Goal: Task Accomplishment & Management: Use online tool/utility

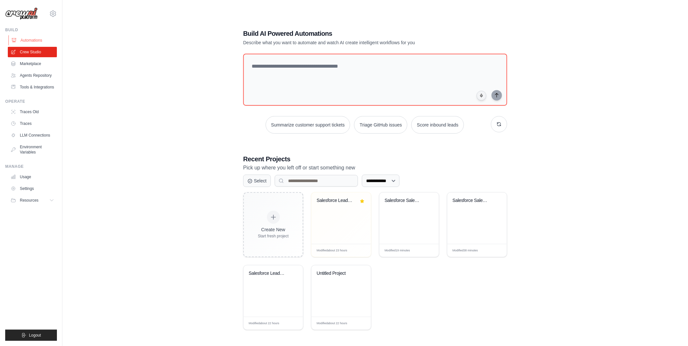
click at [35, 38] on link "Automations" at bounding box center [32, 40] width 49 height 10
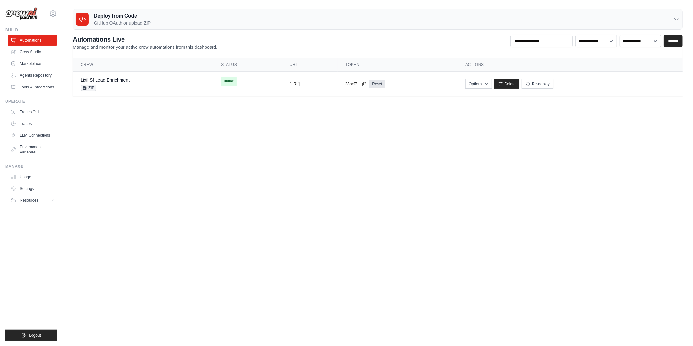
click at [161, 17] on div "Deploy from Code GitHub OAuth or upload ZIP" at bounding box center [378, 19] width 610 height 20
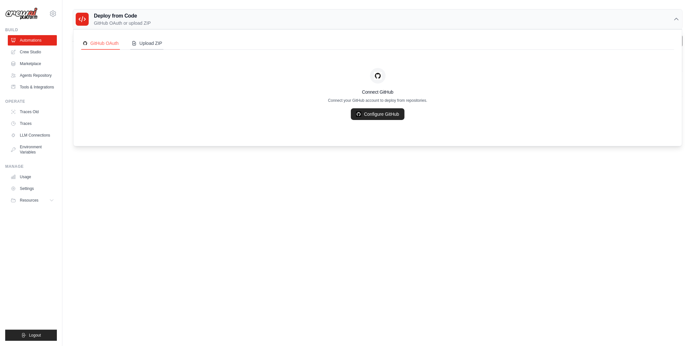
click at [151, 45] on div "Upload ZIP" at bounding box center [147, 43] width 31 height 7
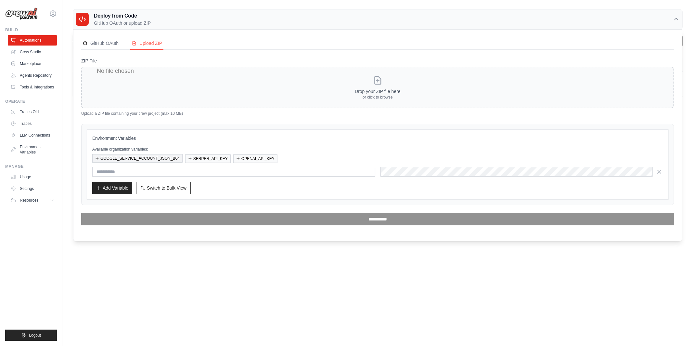
click at [152, 159] on button "GOOGLE_SERVICE_ACCOUNT_JSON_B64" at bounding box center [137, 158] width 90 height 8
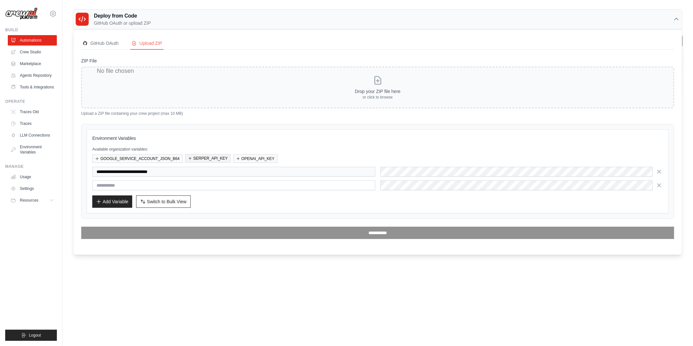
click at [219, 159] on button "SERPER_API_KEY" at bounding box center [208, 158] width 46 height 8
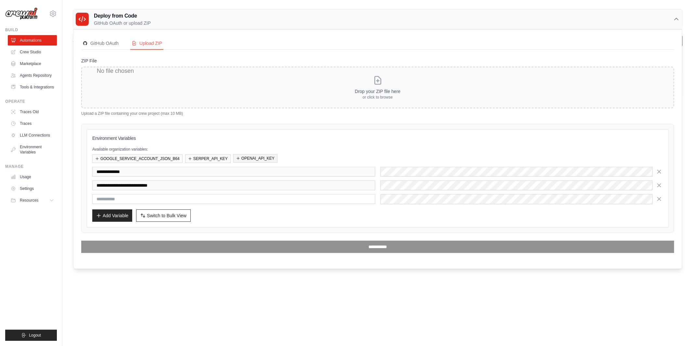
click at [243, 159] on button "OPENAI_API_KEY" at bounding box center [255, 158] width 44 height 8
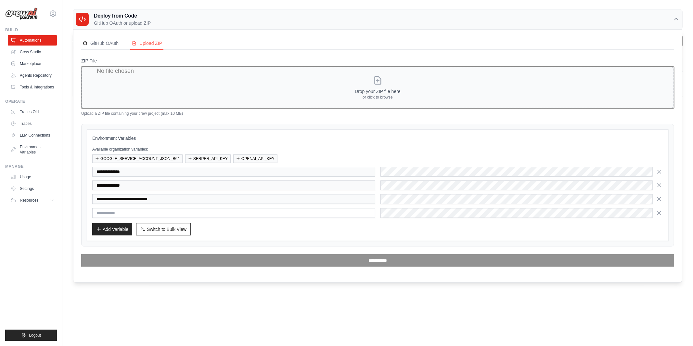
click at [172, 76] on input "ZIP File" at bounding box center [377, 88] width 593 height 42
type input "**********"
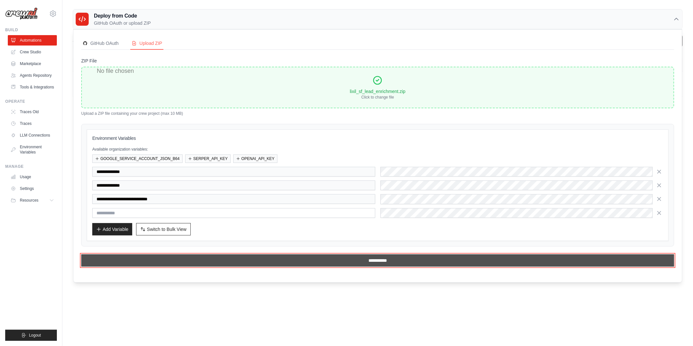
click at [305, 259] on input "**********" at bounding box center [377, 260] width 593 height 12
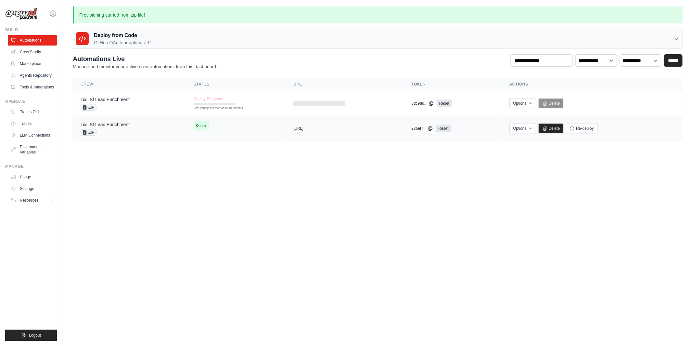
click at [99, 123] on link "Lixil Sf Lead Enrichment" at bounding box center [105, 124] width 49 height 5
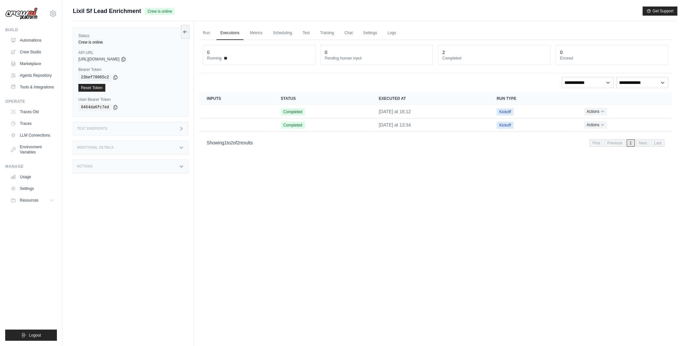
click at [133, 10] on span "Lixil Sf Lead Enrichment" at bounding box center [107, 11] width 68 height 9
click at [134, 9] on span "Lixil Sf Lead Enrichment" at bounding box center [107, 11] width 68 height 9
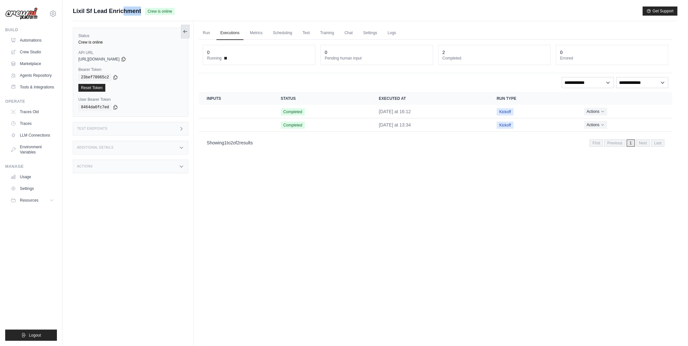
click at [185, 29] on icon at bounding box center [185, 31] width 5 height 5
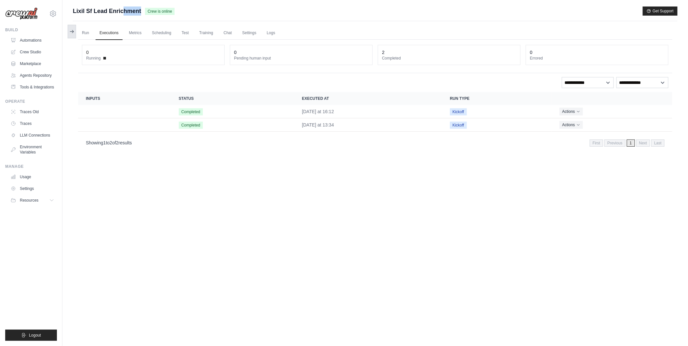
click at [73, 29] on icon at bounding box center [71, 31] width 5 height 5
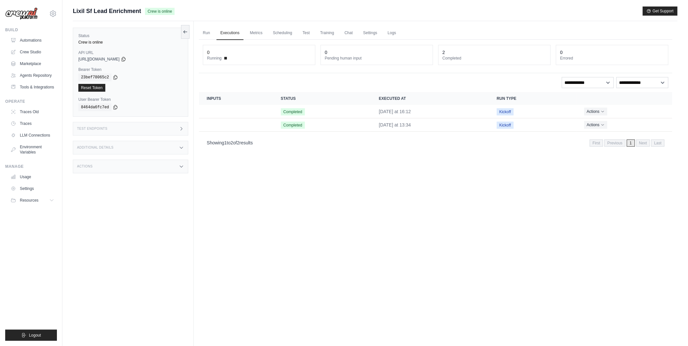
click at [35, 34] on div "Build Automations Crew Studio Marketplace Agents Repository" at bounding box center [31, 59] width 52 height 65
click at [36, 39] on link "Automations" at bounding box center [32, 40] width 49 height 10
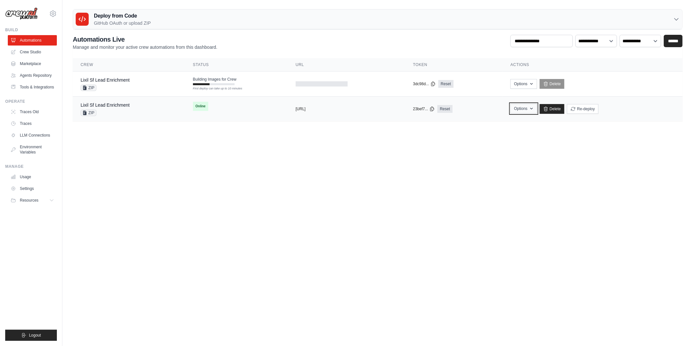
click at [525, 106] on button "Options" at bounding box center [524, 109] width 26 height 10
click at [565, 122] on main "Deploy from Code GitHub OAuth or upload ZIP GitHub OAuth Upload ZIP Connect Git…" at bounding box center [377, 68] width 631 height 136
click at [112, 106] on link "Lixil Sf Lead Enrichment" at bounding box center [105, 104] width 49 height 5
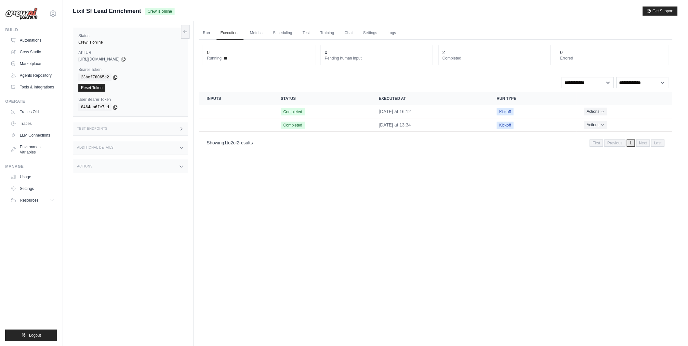
click at [128, 149] on div "Additional Details" at bounding box center [130, 148] width 115 height 14
click at [124, 208] on div "Actions" at bounding box center [130, 205] width 115 height 14
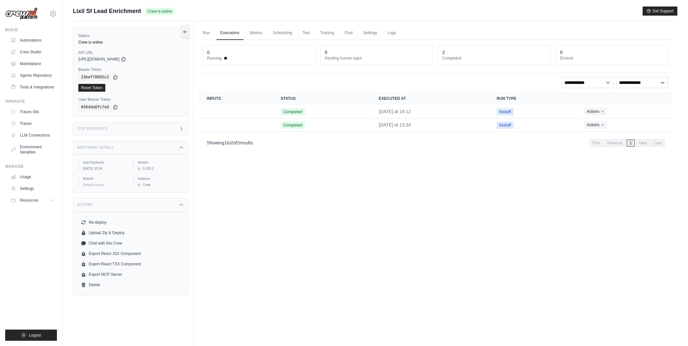
click at [172, 201] on div "Actions" at bounding box center [130, 205] width 115 height 14
click at [173, 139] on div "Status Crew is online API URL copied https://lixil-sf-lead-enrichment-fe5b3546-…" at bounding box center [133, 194] width 121 height 346
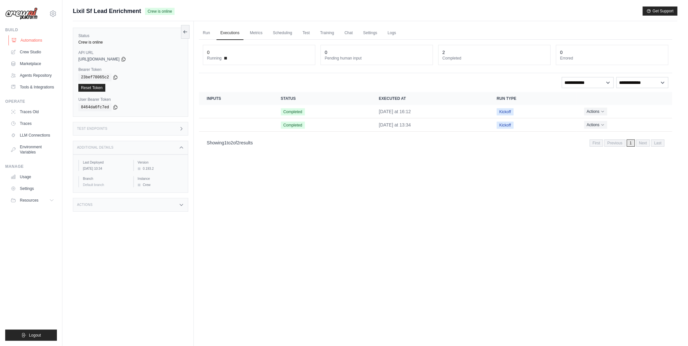
click at [37, 40] on link "Automations" at bounding box center [32, 40] width 49 height 10
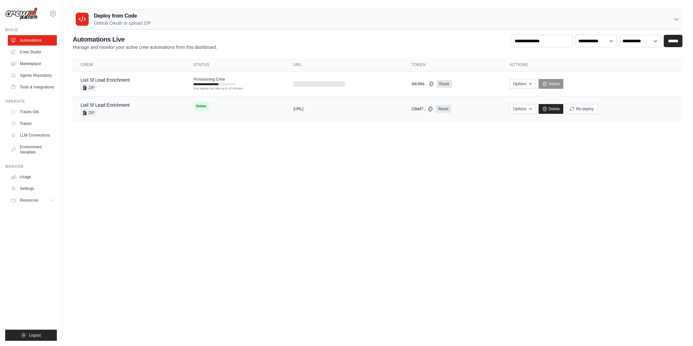
click at [152, 111] on div "Lixil Sf Lead Enrichment ZIP" at bounding box center [130, 109] width 98 height 14
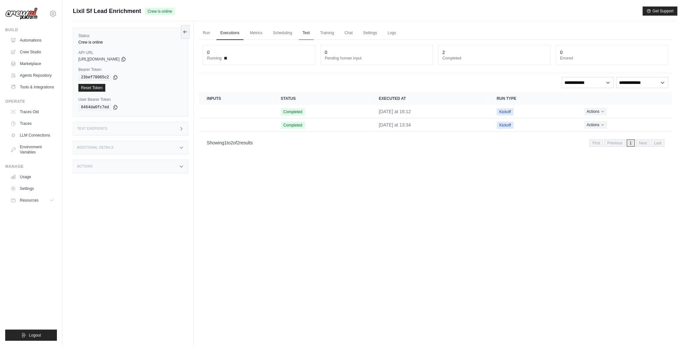
click at [308, 33] on link "Test" at bounding box center [306, 33] width 15 height 14
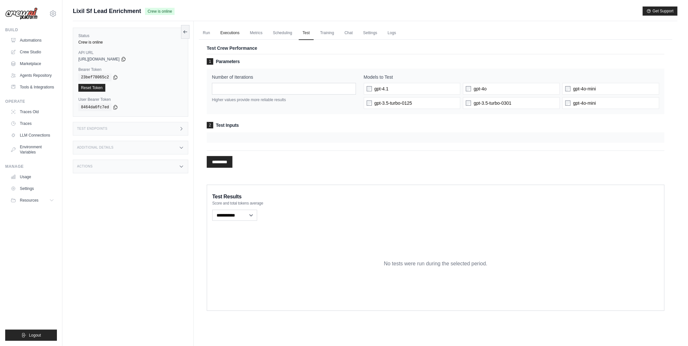
click at [233, 35] on link "Executions" at bounding box center [230, 33] width 27 height 14
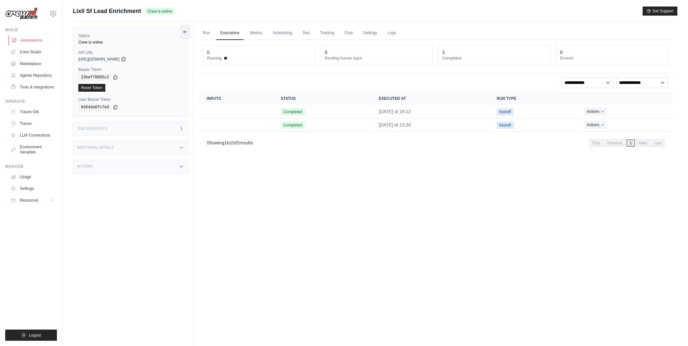
click at [32, 37] on link "Automations" at bounding box center [32, 40] width 49 height 10
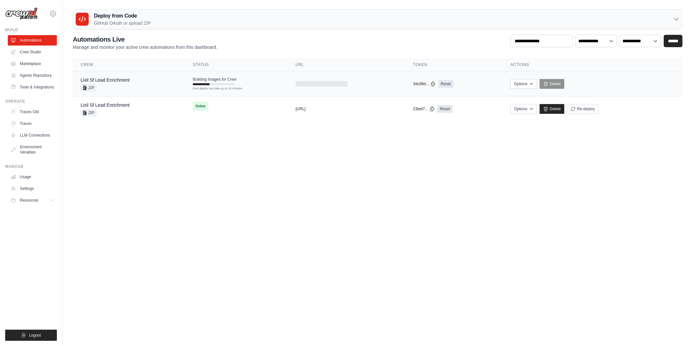
click at [251, 90] on td "Building Images for Crew First deploy can take up to 10 minutes" at bounding box center [236, 81] width 103 height 19
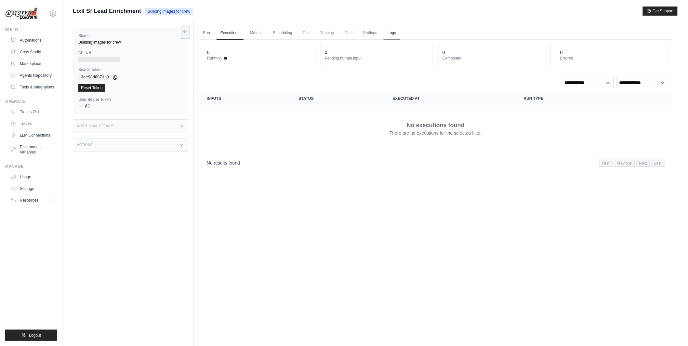
click at [391, 33] on link "Logs" at bounding box center [392, 33] width 16 height 14
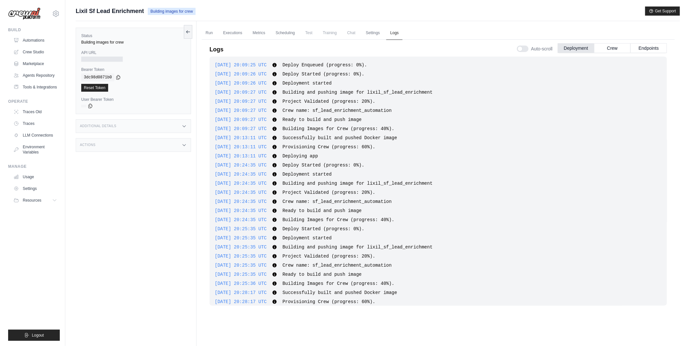
scroll to position [24, 0]
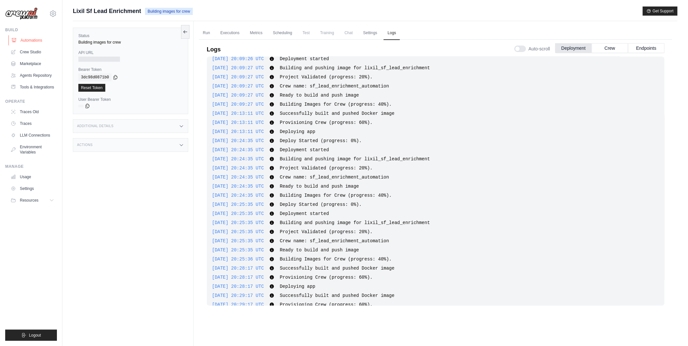
click at [40, 40] on link "Automations" at bounding box center [32, 40] width 49 height 10
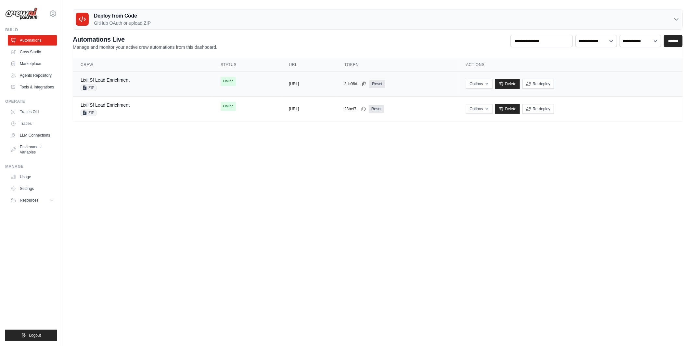
click at [117, 84] on div "Lixil Sf Lead Enrichment ZIP" at bounding box center [105, 84] width 49 height 14
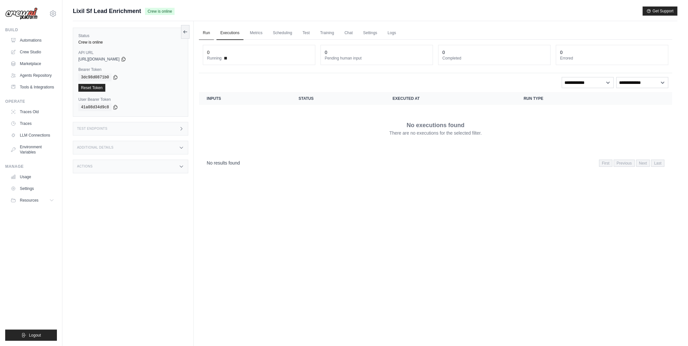
click at [212, 33] on link "Run" at bounding box center [206, 33] width 15 height 14
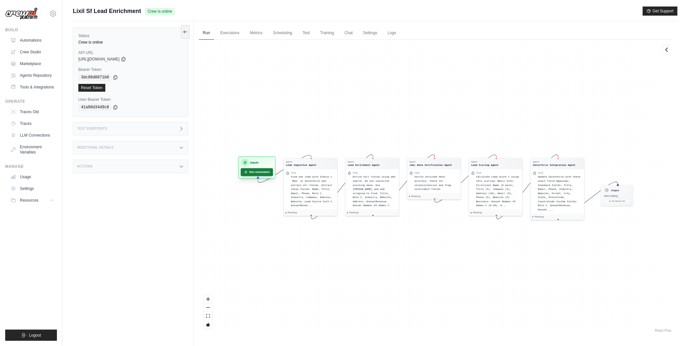
click at [255, 173] on button "Run Automation" at bounding box center [257, 172] width 32 height 8
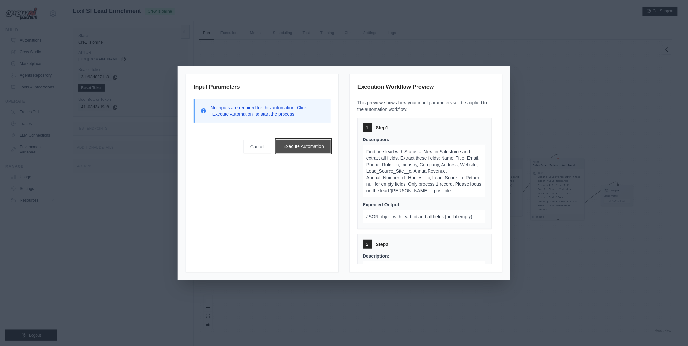
click at [297, 143] on button "Execute Automation" at bounding box center [303, 146] width 54 height 14
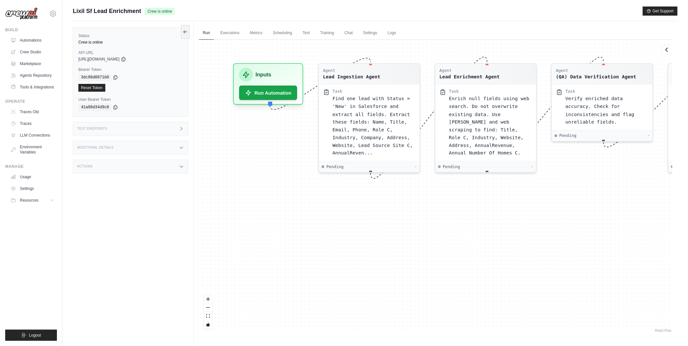
drag, startPoint x: 323, startPoint y: 256, endPoint x: 378, endPoint y: 263, distance: 56.1
click at [379, 263] on div "Agent Lead Ingestion Agent Task Find one lead with Status = 'New' in Salesforce…" at bounding box center [435, 187] width 473 height 294
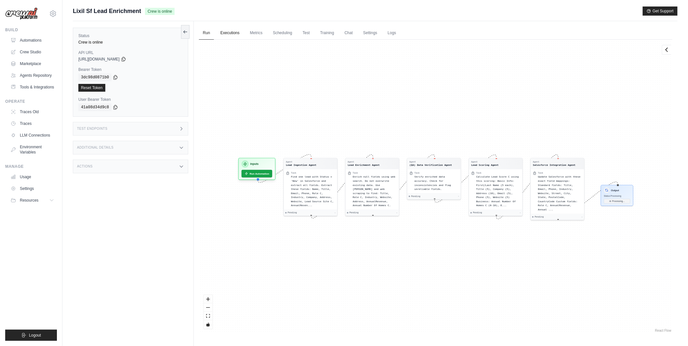
click at [231, 30] on link "Executions" at bounding box center [230, 33] width 27 height 14
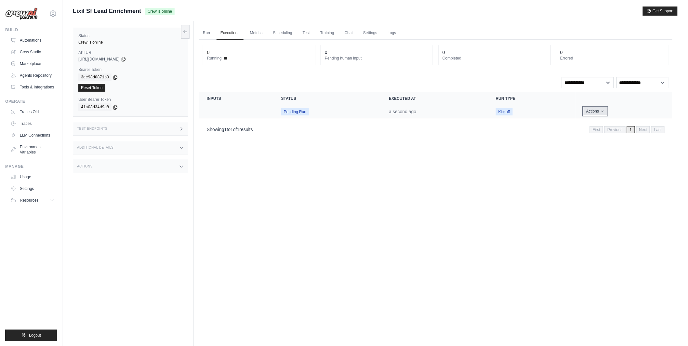
click at [591, 112] on button "Actions" at bounding box center [595, 111] width 23 height 8
click at [633, 124] on link "View Details" at bounding box center [644, 123] width 42 height 10
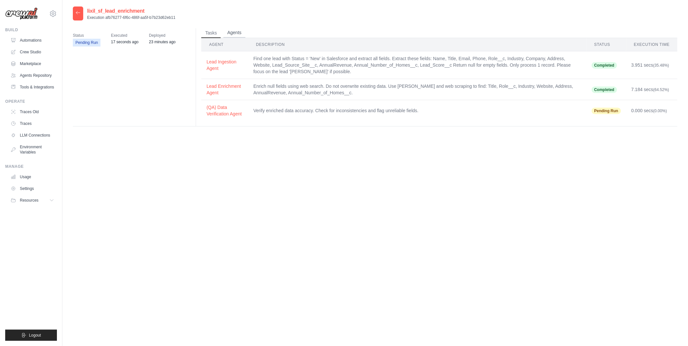
click at [232, 33] on button "Agents" at bounding box center [234, 33] width 22 height 10
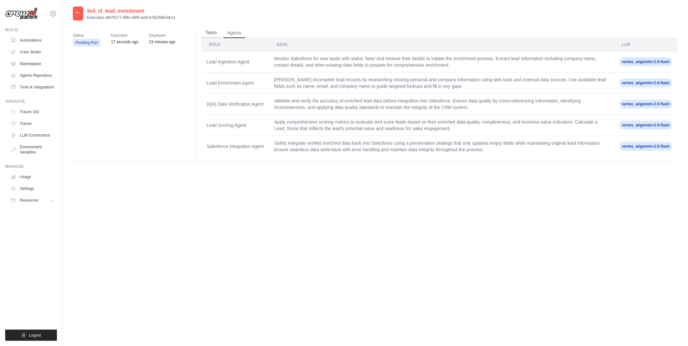
click at [209, 36] on button "Tasks" at bounding box center [211, 33] width 20 height 10
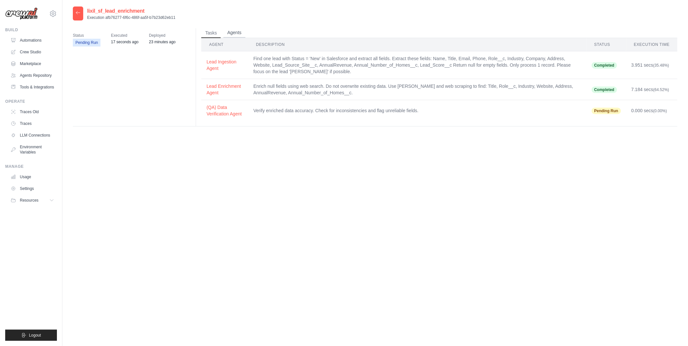
click at [234, 32] on button "Agents" at bounding box center [234, 33] width 22 height 10
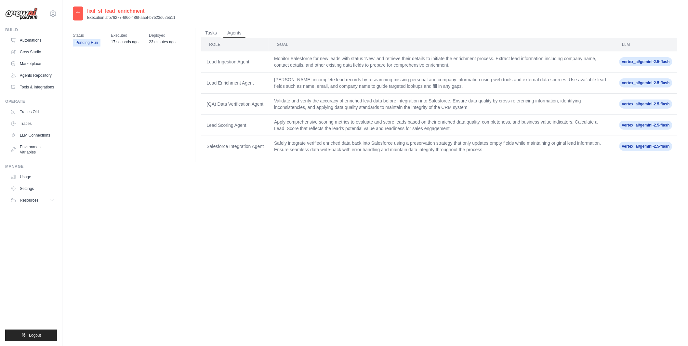
drag, startPoint x: 640, startPoint y: 62, endPoint x: 671, endPoint y: 62, distance: 30.6
click at [671, 62] on span "vertex_ai/gemini-2.5-flash" at bounding box center [645, 61] width 53 height 9
click at [628, 181] on div "lixil_sf_lead_enrichment Execution afb76277-6f6c-486f-aa5f-b7b23d62eb11 Status …" at bounding box center [375, 180] width 605 height 346
click at [206, 35] on button "Tasks" at bounding box center [211, 33] width 20 height 10
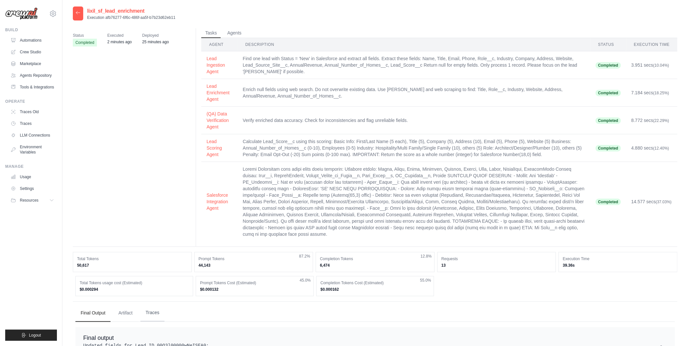
click at [152, 307] on button "Traces" at bounding box center [152, 313] width 24 height 18
click at [34, 40] on link "Automations" at bounding box center [32, 40] width 49 height 10
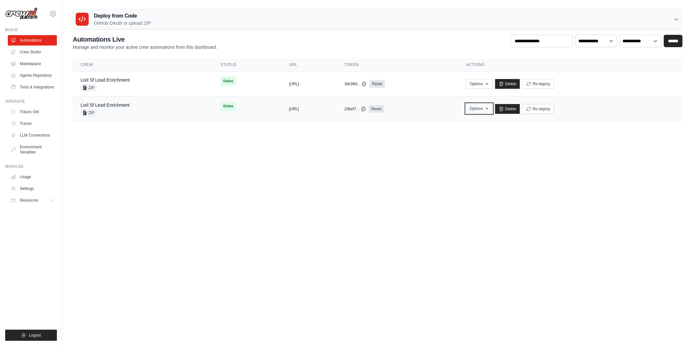
click at [493, 111] on button "Options" at bounding box center [479, 109] width 26 height 10
click at [542, 139] on body "[PERSON_NAME][EMAIL_ADDRESS][DOMAIN_NAME] MP@Crew [GEOGRAPHIC_DATA] TH@Crew" at bounding box center [346, 173] width 693 height 346
click at [493, 110] on button "Options" at bounding box center [479, 109] width 26 height 10
click at [378, 126] on main "Deploy from Code GitHub OAuth or upload ZIP GitHub OAuth Upload ZIP Connect Git…" at bounding box center [377, 68] width 631 height 136
click at [131, 88] on div "Lixil Sf Lead Enrichment ZIP" at bounding box center [143, 84] width 125 height 14
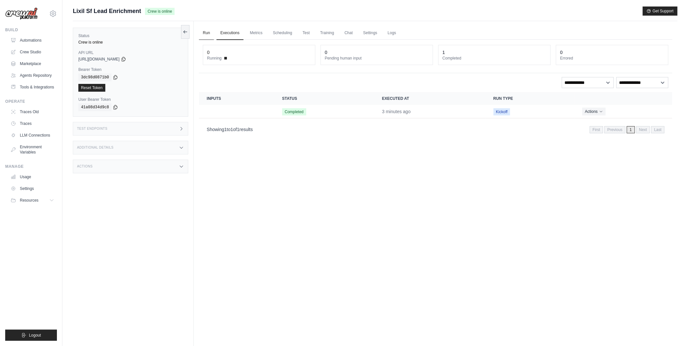
click at [205, 32] on link "Run" at bounding box center [206, 33] width 15 height 14
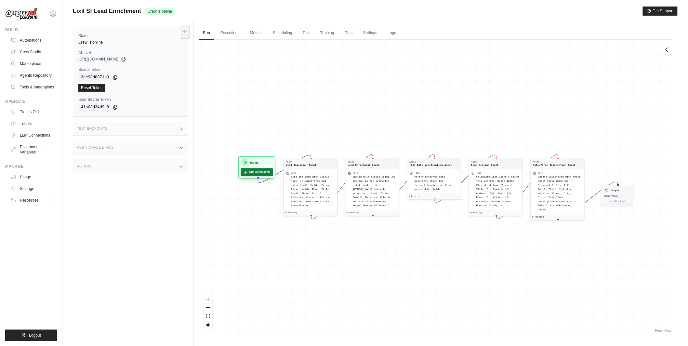
click at [268, 170] on button "Run Automation" at bounding box center [257, 172] width 32 height 8
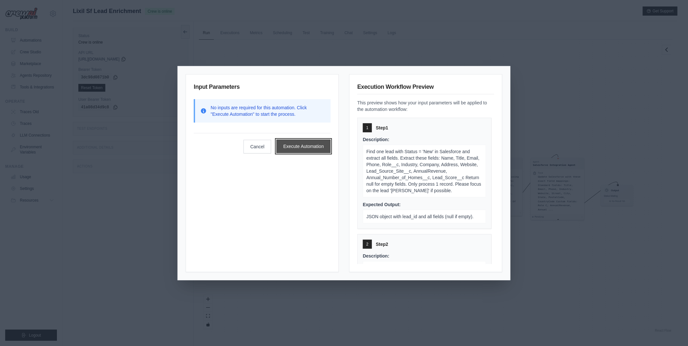
click at [304, 139] on button "Execute Automation" at bounding box center [303, 146] width 54 height 14
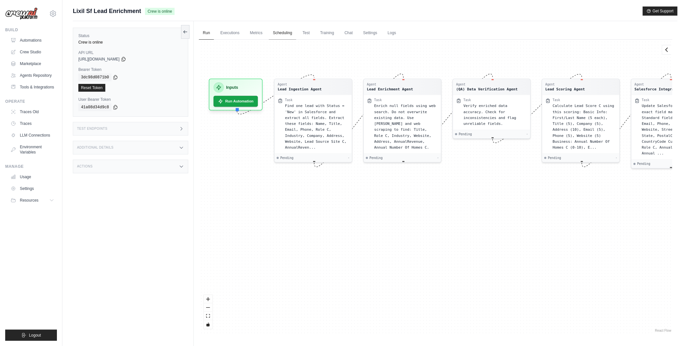
drag, startPoint x: 297, startPoint y: 128, endPoint x: 291, endPoint y: 28, distance: 99.7
click at [291, 28] on div "Run Executions Metrics Scheduling Test Training Chat Settings Logs 0 Running 0 …" at bounding box center [436, 194] width 484 height 346
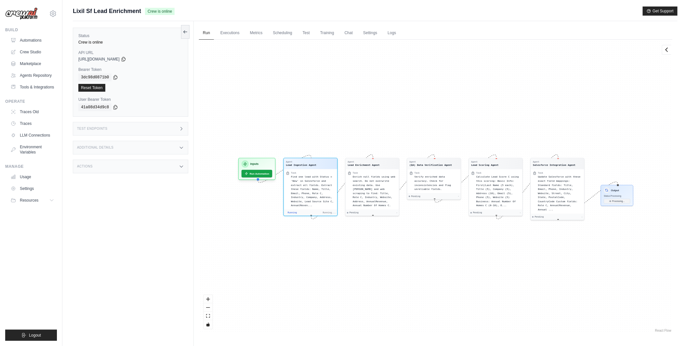
drag, startPoint x: 353, startPoint y: 260, endPoint x: 423, endPoint y: 232, distance: 75.3
click at [423, 232] on div "Agent Lead Ingestion Agent Task Find one lead with Status = 'New' in Salesforce…" at bounding box center [435, 187] width 473 height 294
click at [250, 32] on link "Metrics" at bounding box center [256, 33] width 20 height 14
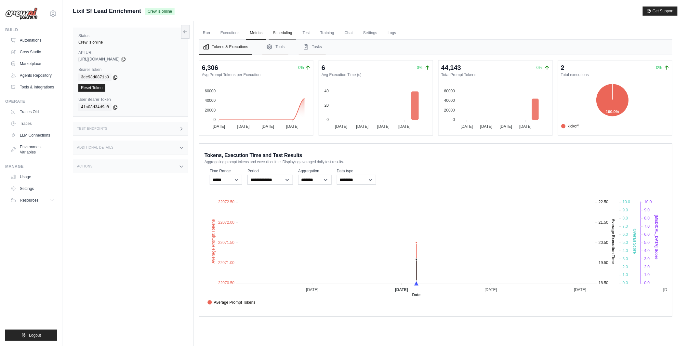
click at [277, 35] on link "Scheduling" at bounding box center [282, 33] width 27 height 14
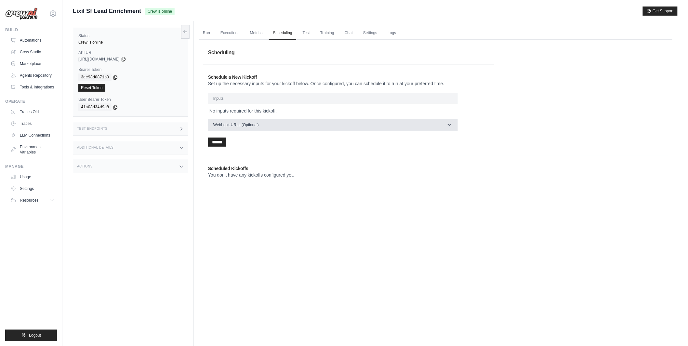
click at [286, 127] on button "Webhook URLs (Optional)" at bounding box center [333, 125] width 250 height 12
click at [286, 126] on button "Webhook URLs (Optional)" at bounding box center [333, 125] width 250 height 12
click at [306, 28] on link "Test" at bounding box center [306, 33] width 15 height 14
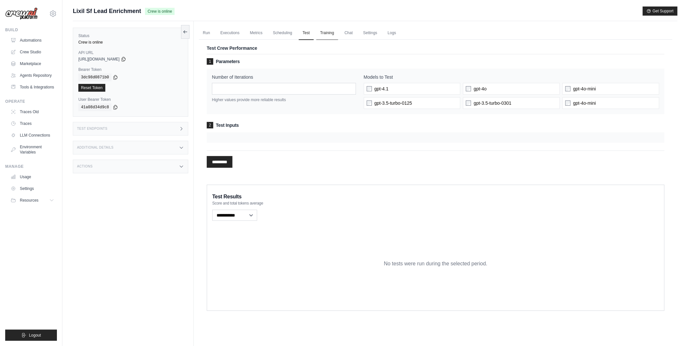
click at [321, 33] on link "Training" at bounding box center [327, 33] width 22 height 14
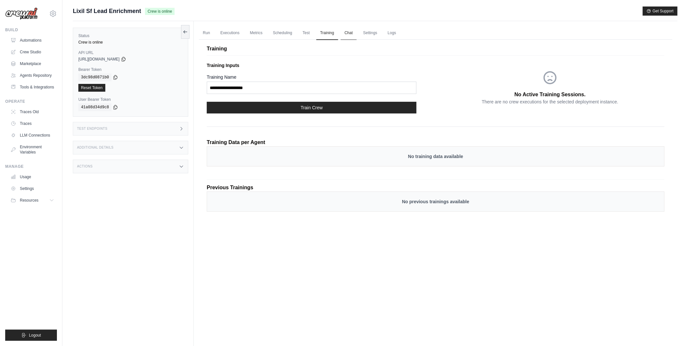
click at [348, 33] on link "Chat" at bounding box center [349, 33] width 16 height 14
click at [366, 25] on div "Run Executions Metrics Scheduling Test Training Chat Settings Logs 1 Running 0 …" at bounding box center [436, 194] width 484 height 346
click at [366, 32] on link "Settings" at bounding box center [370, 33] width 22 height 14
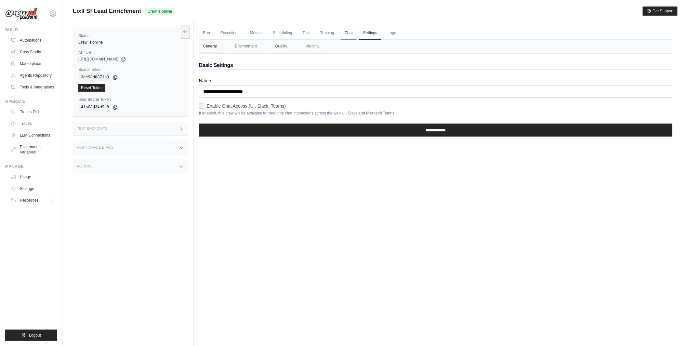
click at [354, 33] on link "Chat" at bounding box center [349, 33] width 16 height 14
click at [224, 34] on link "Executions" at bounding box center [230, 33] width 27 height 14
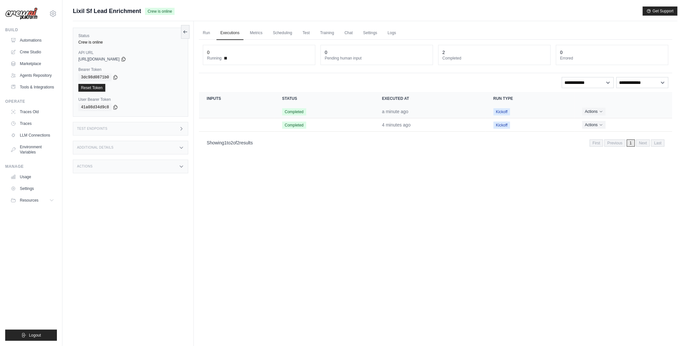
click at [330, 113] on td "Completed" at bounding box center [324, 111] width 100 height 13
click at [595, 111] on button "Actions" at bounding box center [593, 111] width 23 height 8
click at [632, 121] on link "View Details" at bounding box center [644, 123] width 42 height 10
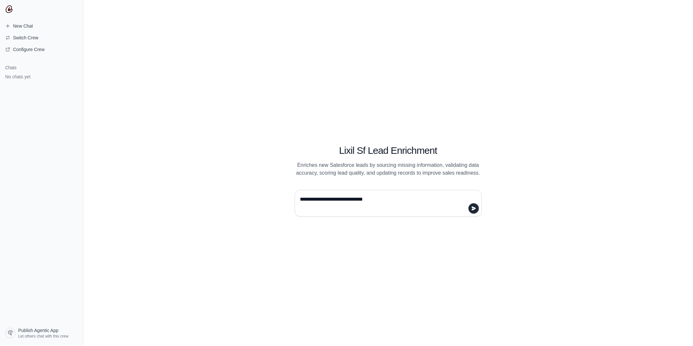
type textarea "**********"
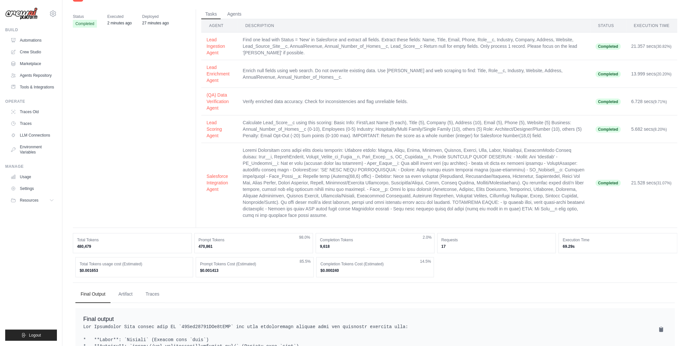
scroll to position [143, 0]
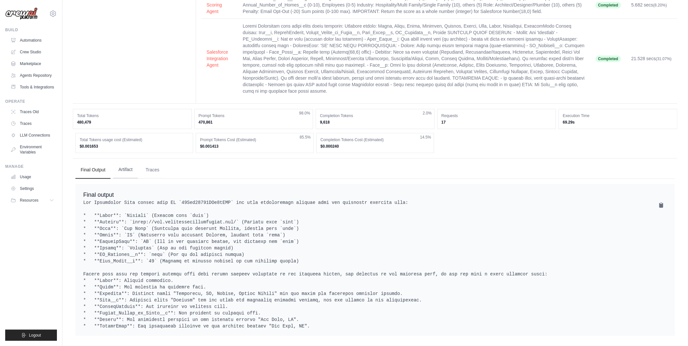
click at [124, 165] on button "Artifact" at bounding box center [125, 170] width 25 height 18
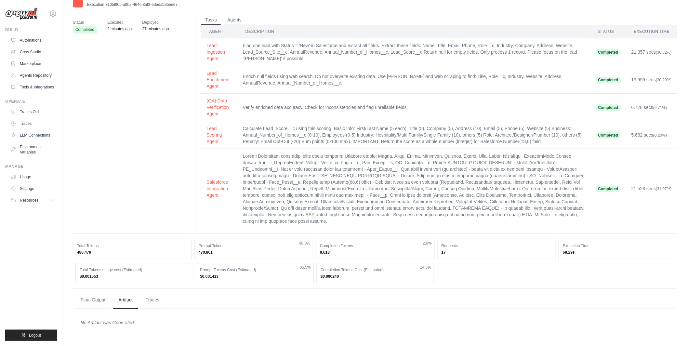
scroll to position [0, 0]
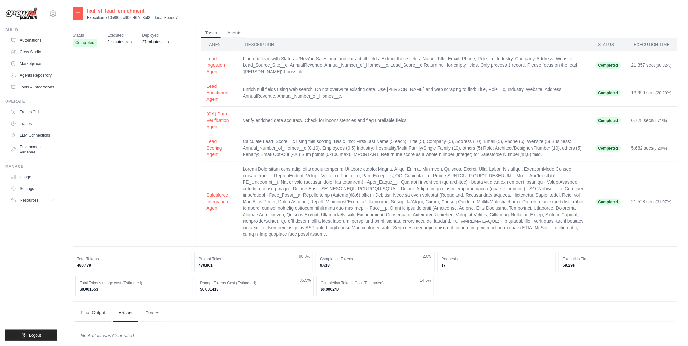
click at [98, 304] on button "Final Output" at bounding box center [92, 313] width 35 height 18
click at [50, 53] on link "Crew Studio" at bounding box center [32, 52] width 49 height 10
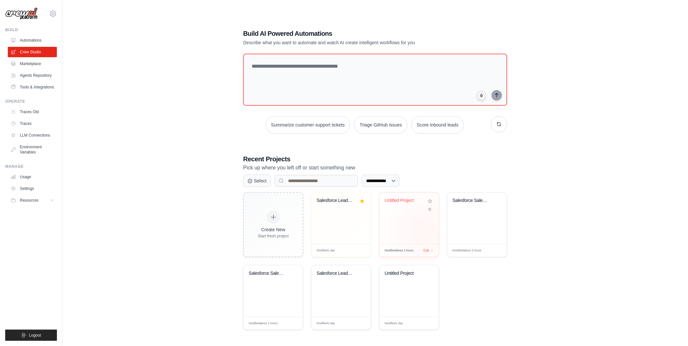
click at [423, 230] on div "Untitled Project" at bounding box center [408, 217] width 59 height 51
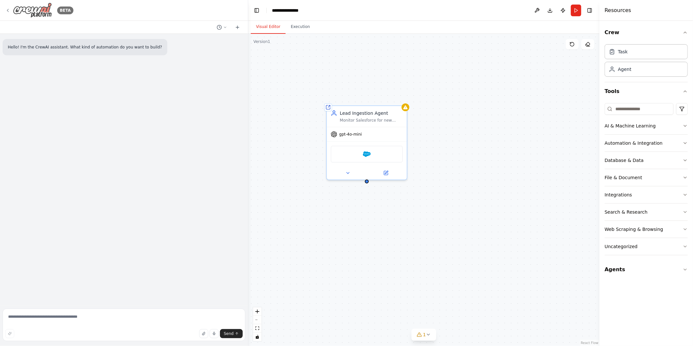
click at [7, 9] on icon at bounding box center [7, 10] width 5 height 5
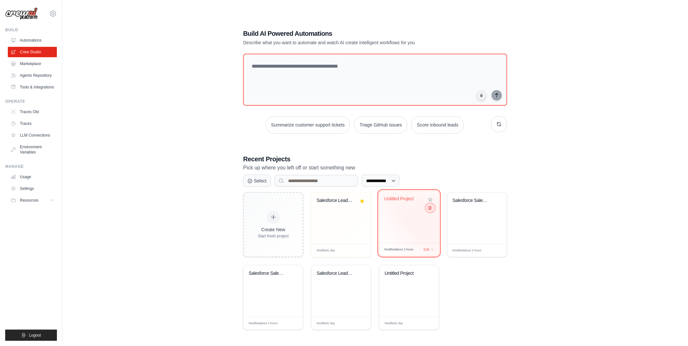
click at [431, 210] on icon at bounding box center [430, 208] width 4 height 4
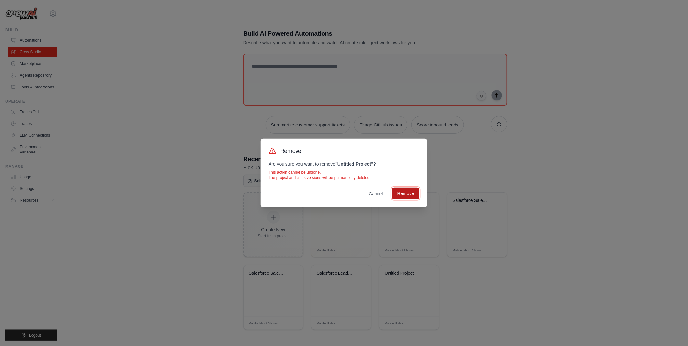
click at [407, 193] on button "Remove" at bounding box center [405, 194] width 27 height 12
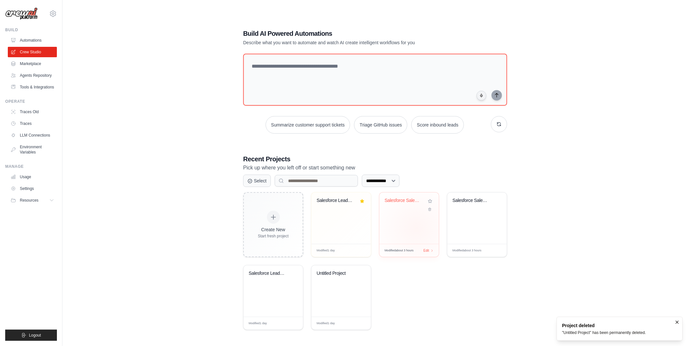
click at [416, 229] on div "Salesforce Sales Call Preparation A..." at bounding box center [408, 217] width 59 height 51
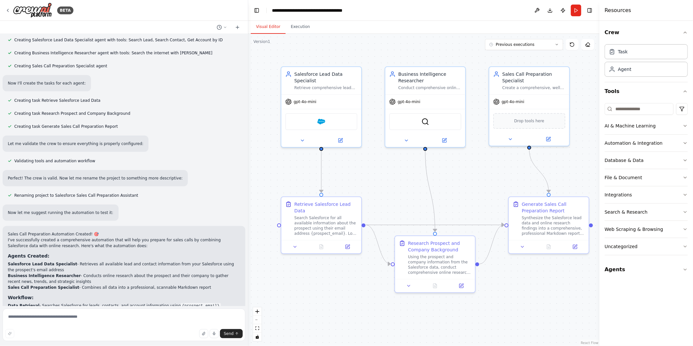
scroll to position [412, 0]
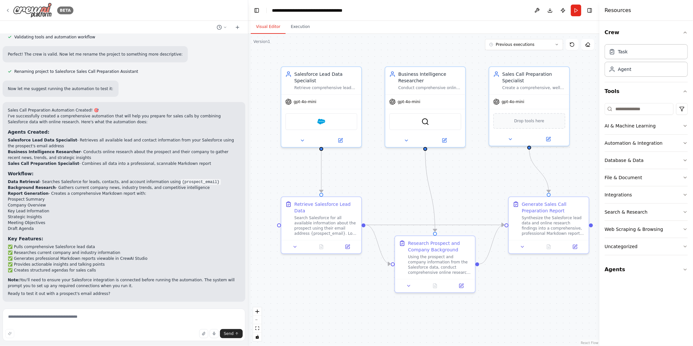
click at [7, 10] on icon at bounding box center [7, 10] width 5 height 5
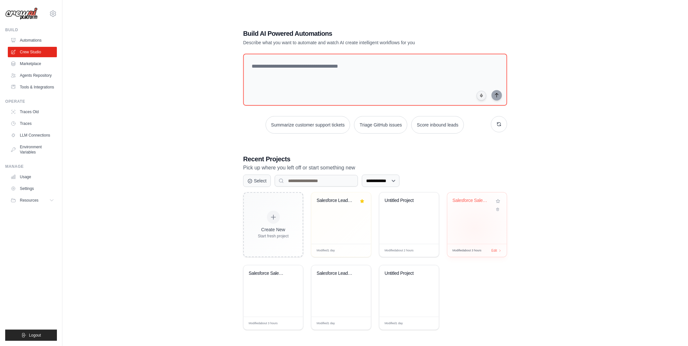
click at [475, 229] on div "Salesforce Sales Call Preparation A..." at bounding box center [476, 217] width 59 height 51
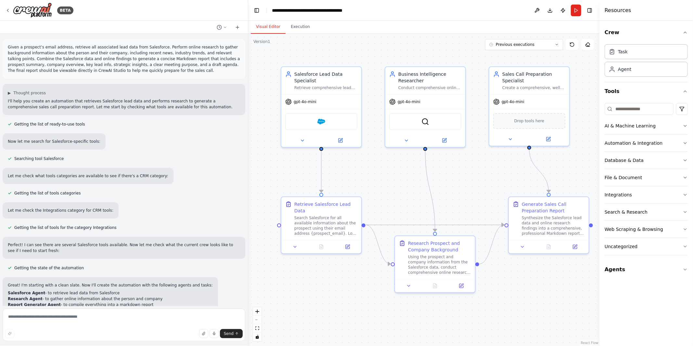
scroll to position [412, 0]
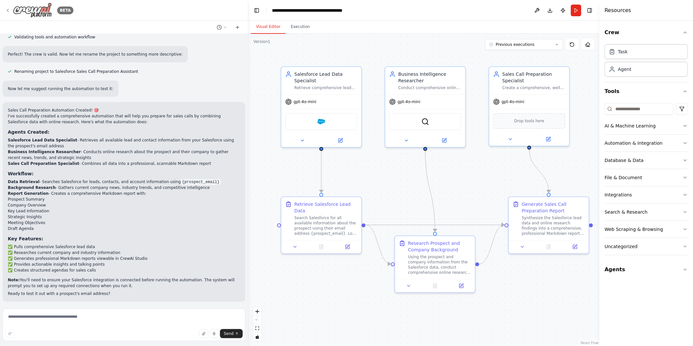
click at [7, 9] on icon at bounding box center [7, 10] width 5 height 5
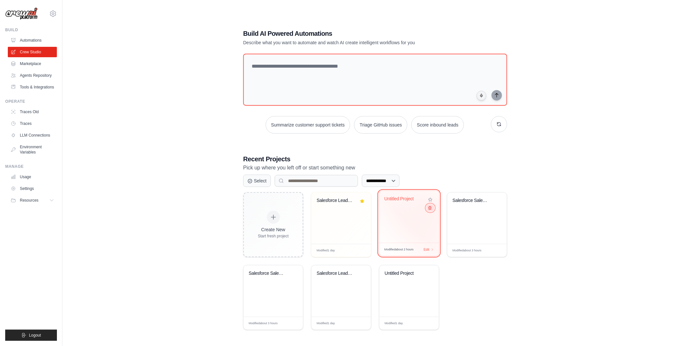
click at [431, 209] on icon at bounding box center [430, 208] width 4 height 4
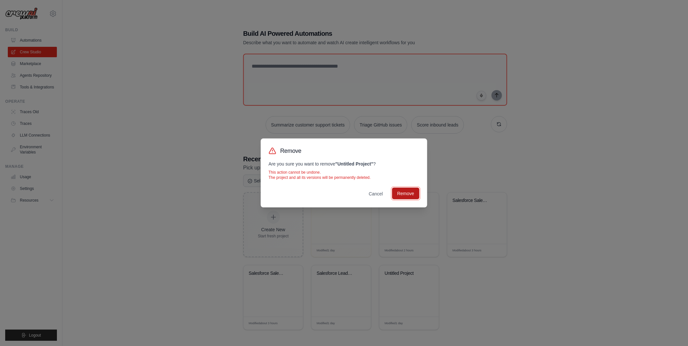
click at [411, 192] on button "Remove" at bounding box center [405, 194] width 27 height 12
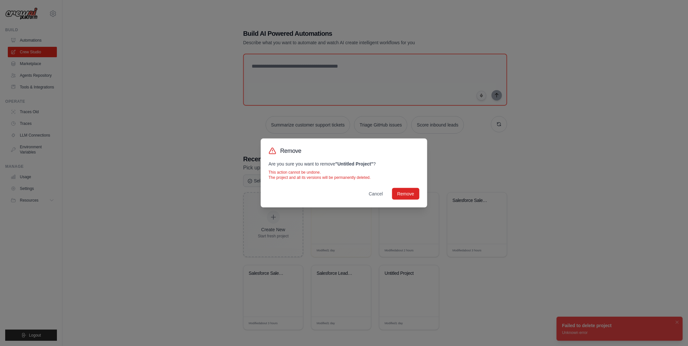
click at [464, 278] on div "Remove Are you sure you want to remove " Untitled Project " ? This action canno…" at bounding box center [344, 173] width 688 height 346
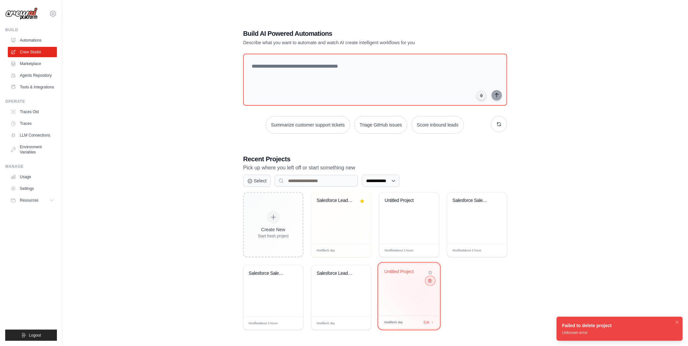
click at [432, 284] on button at bounding box center [430, 280] width 8 height 7
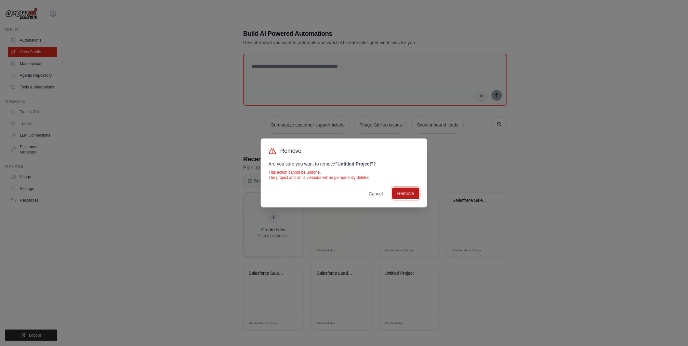
click at [413, 197] on button "Remove" at bounding box center [405, 194] width 27 height 12
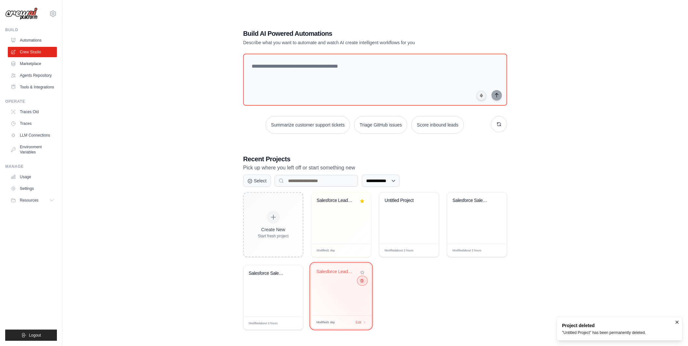
click at [364, 281] on button at bounding box center [362, 280] width 8 height 7
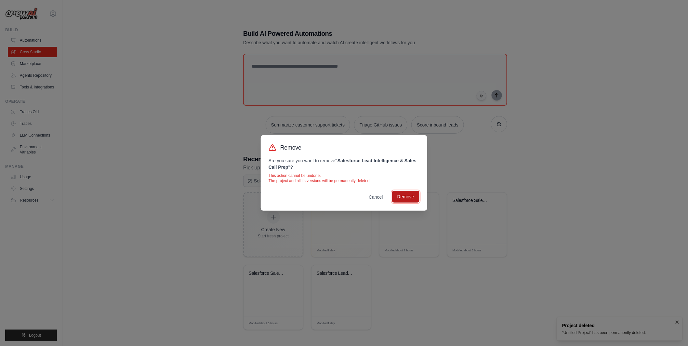
click at [410, 196] on button "Remove" at bounding box center [405, 197] width 27 height 12
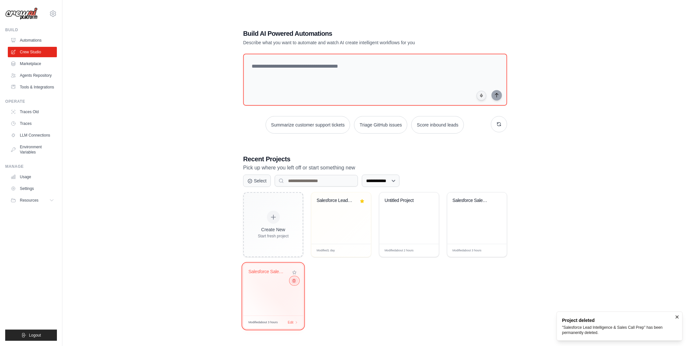
click at [295, 283] on icon at bounding box center [294, 281] width 4 height 4
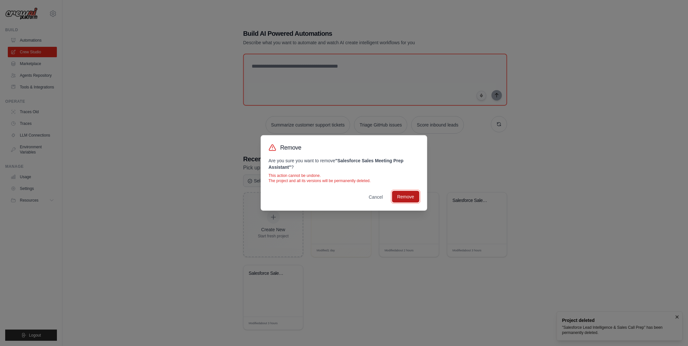
click at [410, 195] on button "Remove" at bounding box center [405, 197] width 27 height 12
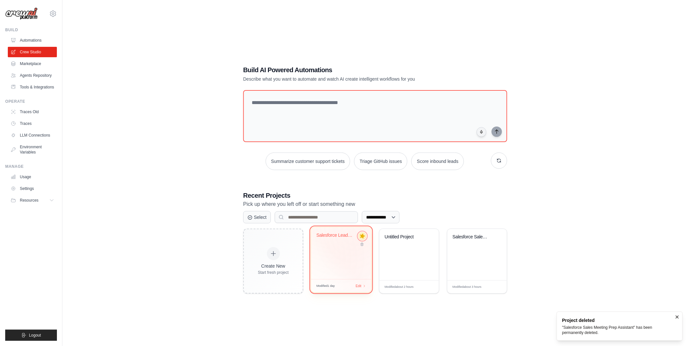
click at [362, 240] on button at bounding box center [362, 235] width 7 height 7
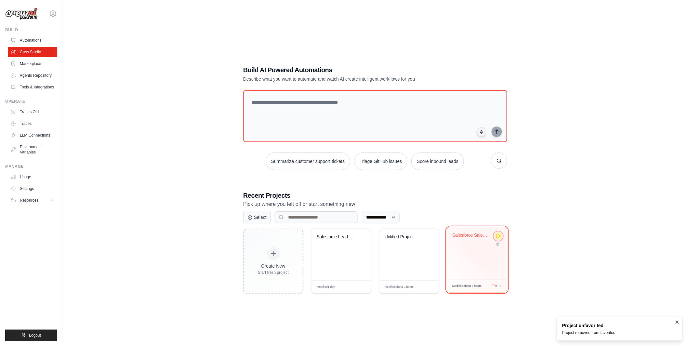
click at [500, 238] on button at bounding box center [498, 236] width 8 height 8
click at [476, 260] on div "Salesforce Sales Call Preparation A..." at bounding box center [476, 254] width 59 height 51
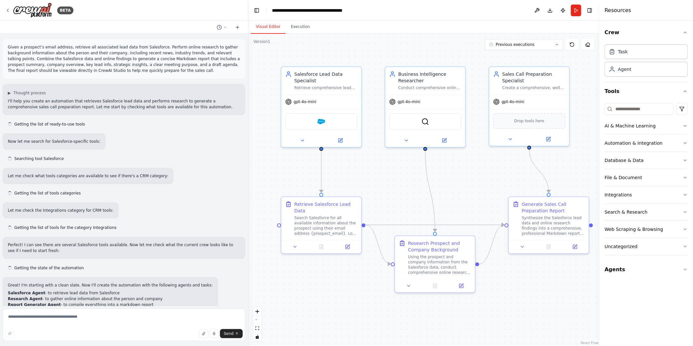
scroll to position [412, 0]
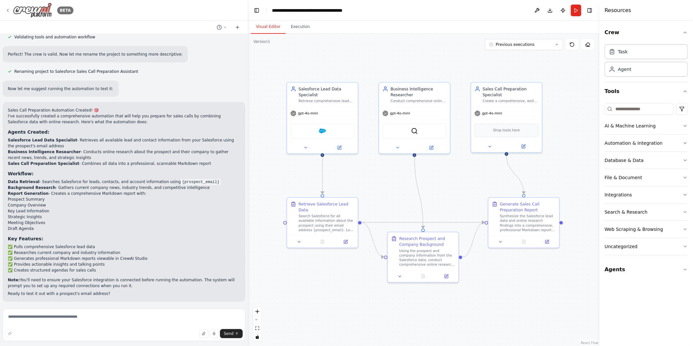
click at [7, 16] on div "BETA" at bounding box center [39, 10] width 68 height 15
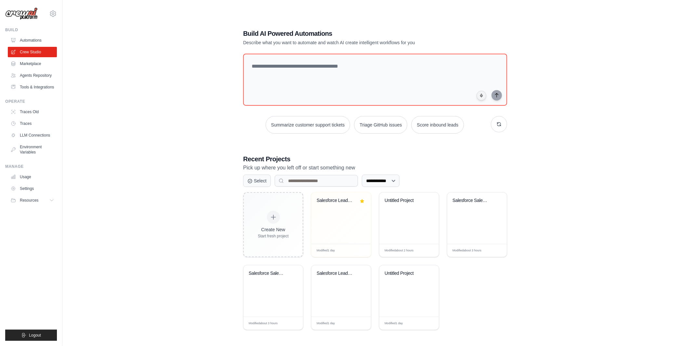
click at [7, 11] on img at bounding box center [21, 13] width 33 height 13
click at [187, 164] on div "**********" at bounding box center [375, 180] width 605 height 346
